Goal: Transaction & Acquisition: Purchase product/service

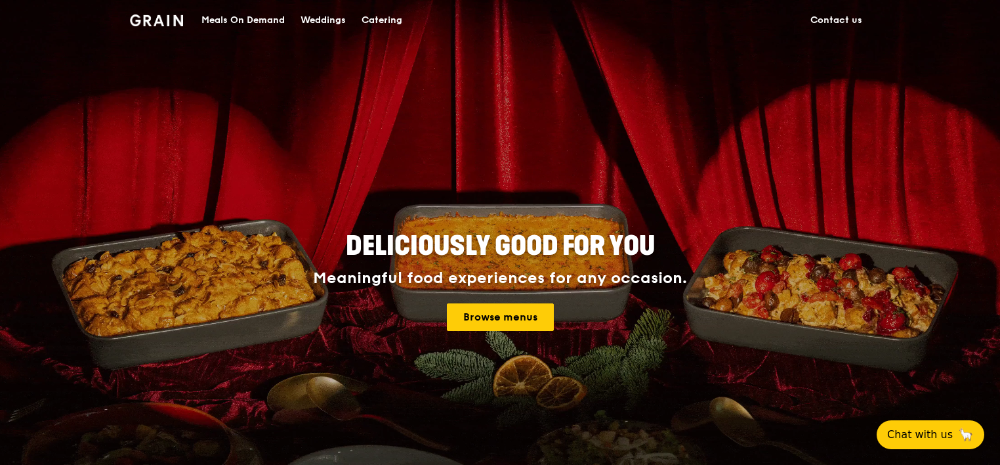
click at [264, 18] on div "Meals On Demand" at bounding box center [242, 20] width 83 height 39
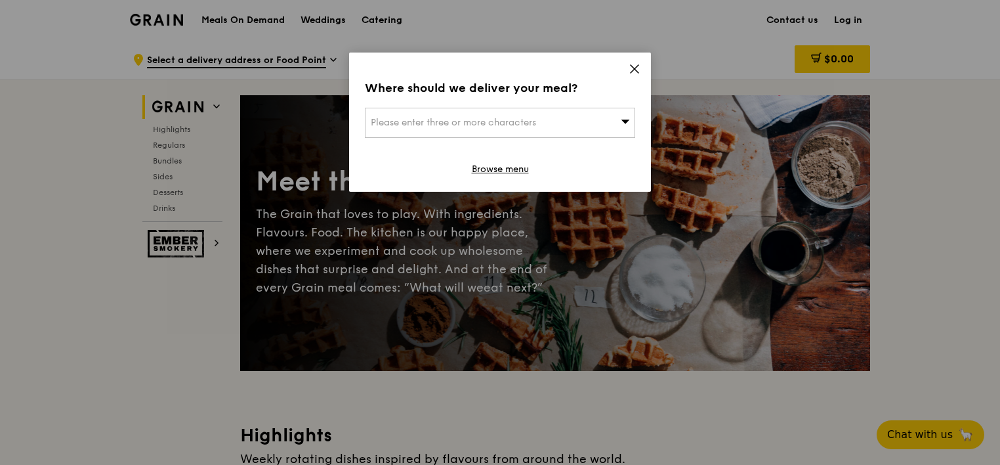
click at [443, 117] on span "Please enter three or more characters" at bounding box center [453, 122] width 165 height 11
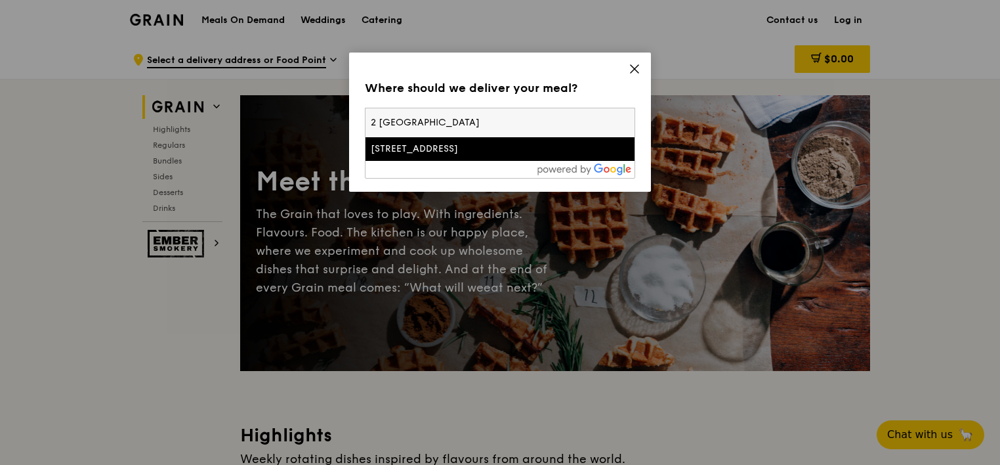
type input "2 [GEOGRAPHIC_DATA]"
click at [448, 150] on div "[STREET_ADDRESS]" at bounding box center [468, 148] width 194 height 13
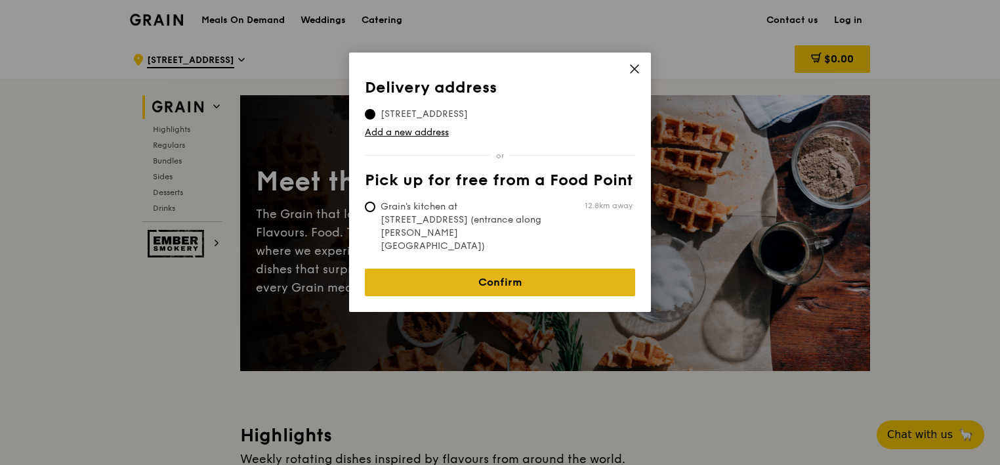
click at [548, 268] on link "Confirm" at bounding box center [500, 282] width 270 height 28
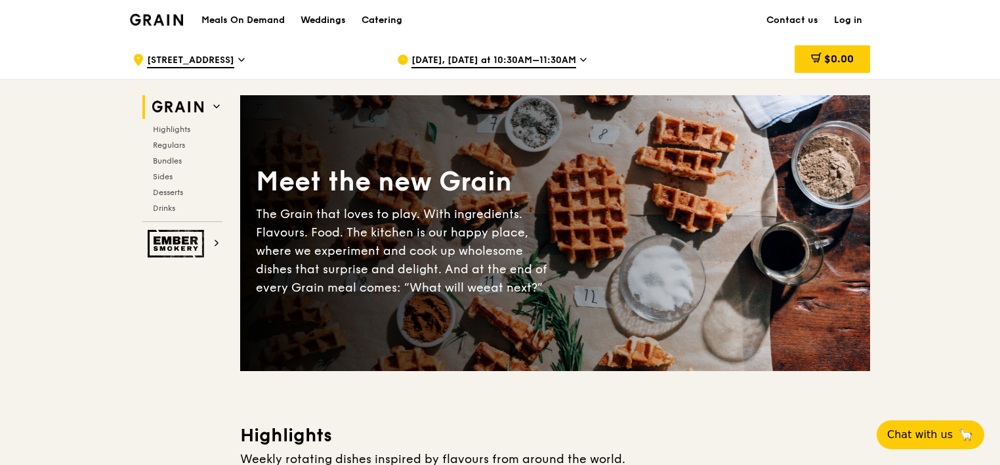
click at [538, 56] on span "[DATE], [DATE] at 10:30AM–11:30AM" at bounding box center [494, 61] width 165 height 14
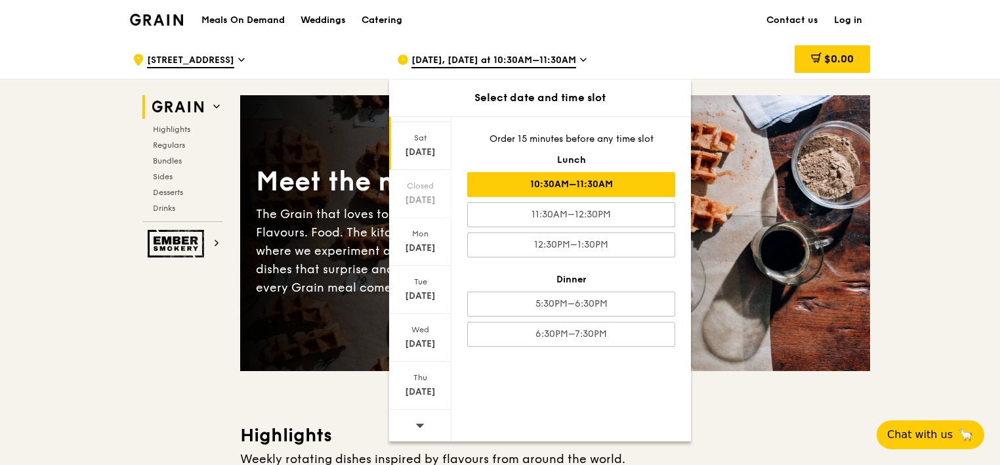
scroll to position [77, 0]
click at [427, 282] on div "Tue" at bounding box center [420, 281] width 58 height 11
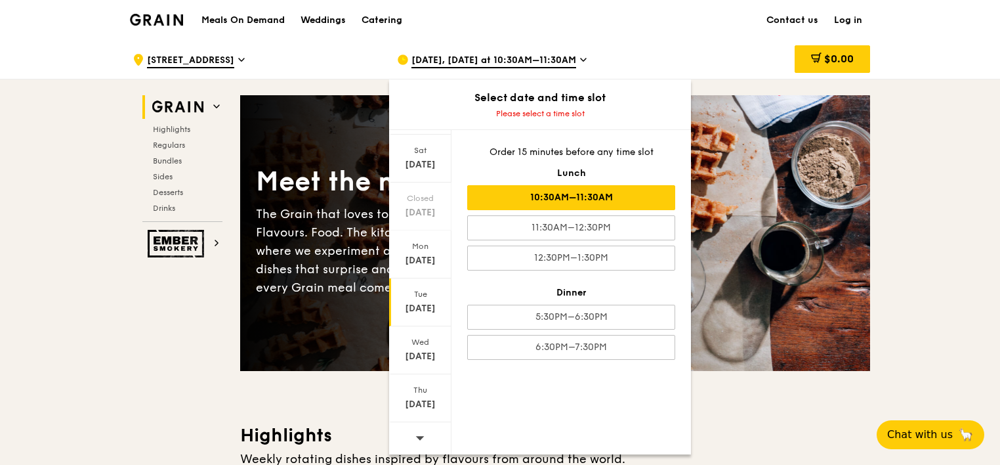
click at [604, 191] on div "10:30AM–11:30AM" at bounding box center [571, 197] width 208 height 25
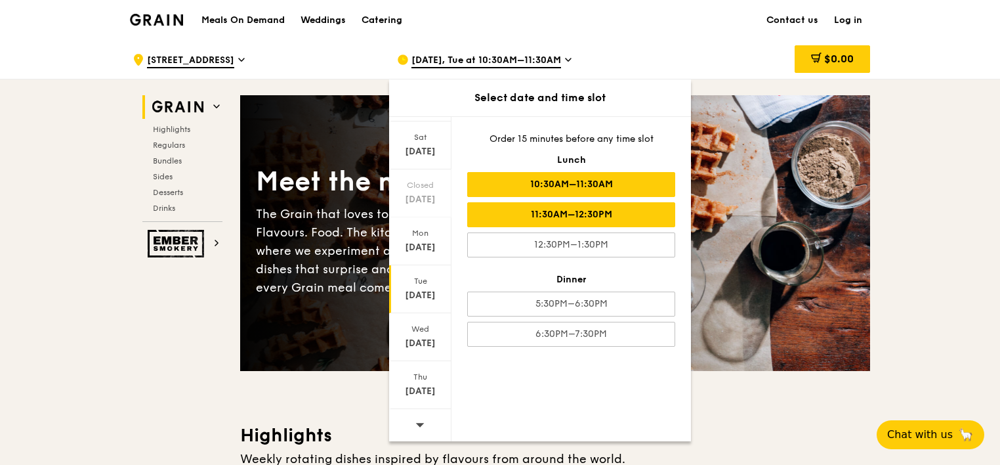
click at [605, 207] on div "11:30AM–12:30PM" at bounding box center [571, 214] width 208 height 25
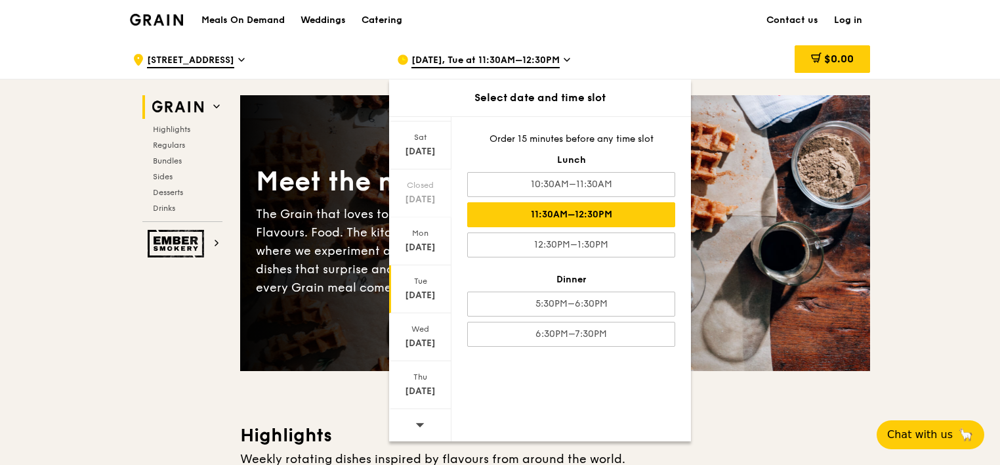
click at [674, 54] on div "$0.00" at bounding box center [764, 59] width 211 height 39
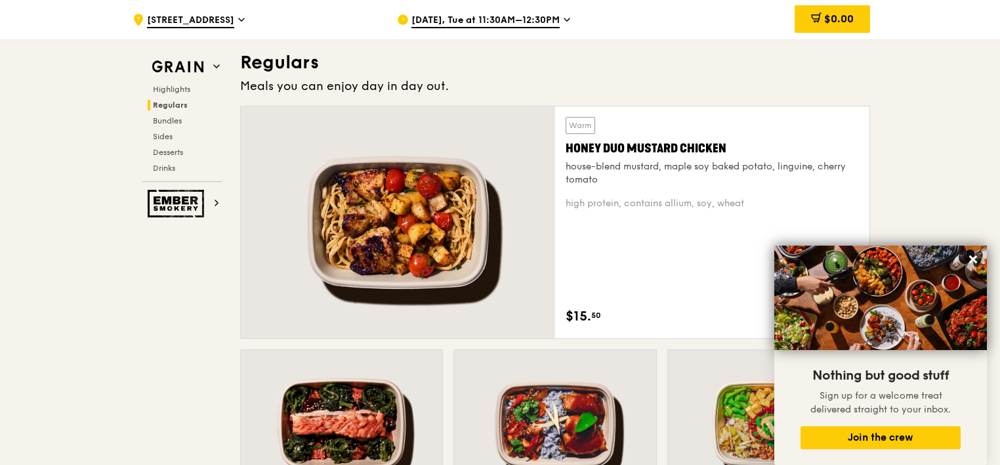
scroll to position [853, 0]
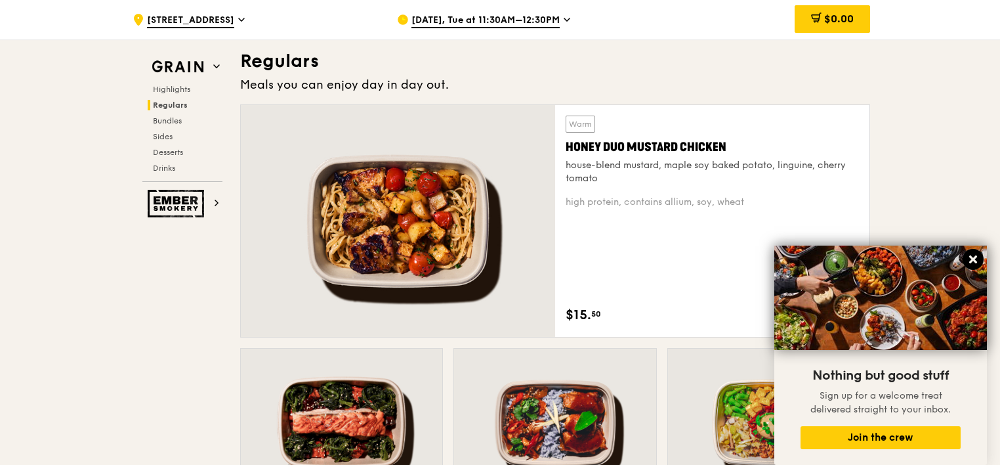
click at [976, 261] on icon at bounding box center [973, 259] width 8 height 8
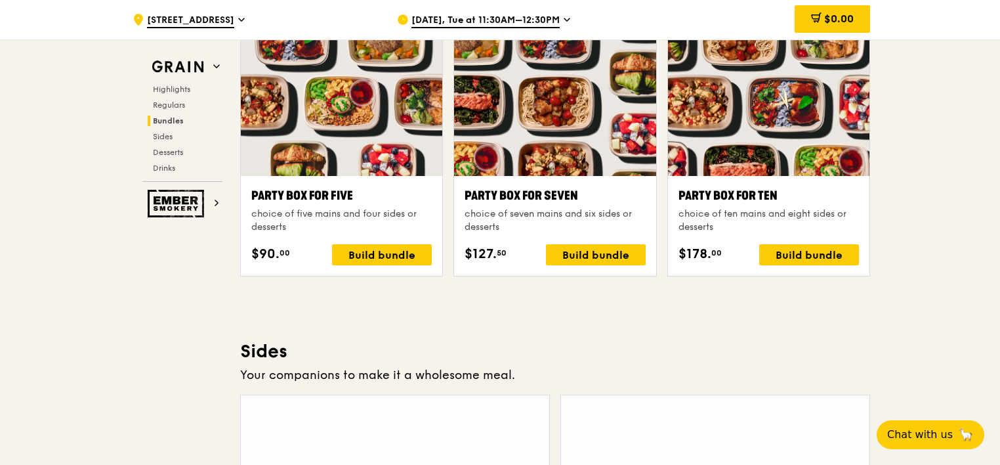
scroll to position [2626, 0]
